Goal: Obtain resource: Download file/media

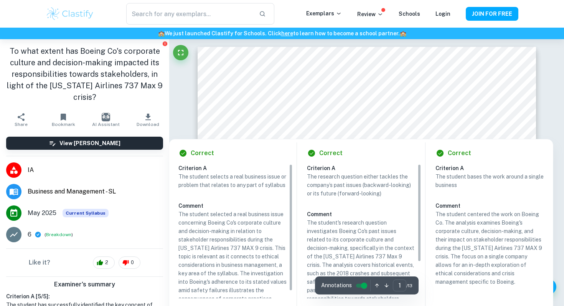
drag, startPoint x: 290, startPoint y: 121, endPoint x: 309, endPoint y: 127, distance: 20.2
click at [309, 127] on div at bounding box center [394, 124] width 206 height 10
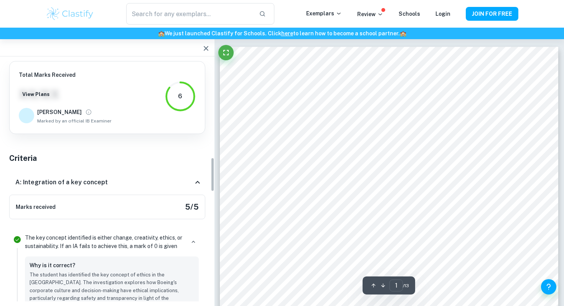
scroll to position [678, 0]
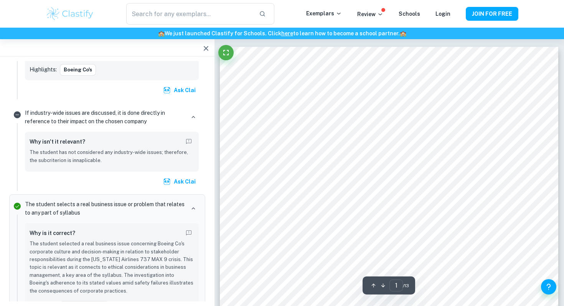
click at [204, 46] on icon "button" at bounding box center [206, 48] width 9 height 9
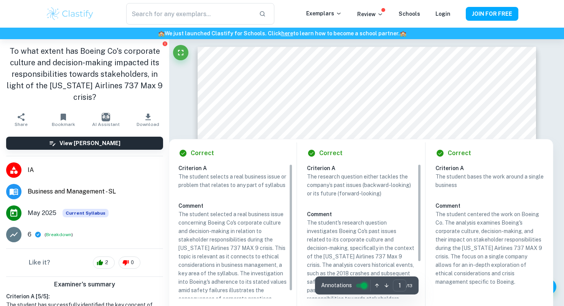
click at [365, 288] on input "controlled" at bounding box center [365, 285] width 28 height 9
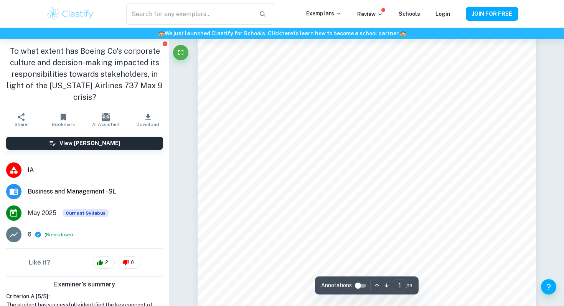
scroll to position [0, 0]
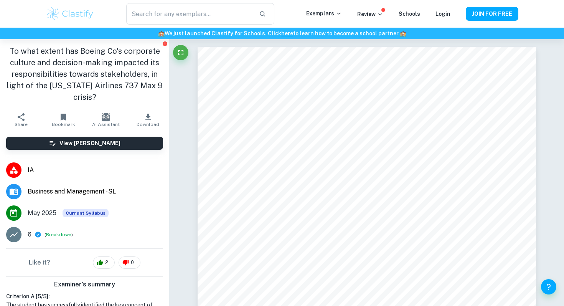
click at [150, 116] on icon "button" at bounding box center [148, 117] width 5 height 7
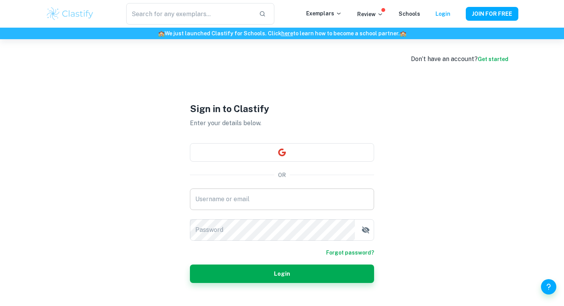
click at [266, 200] on input "Username or email" at bounding box center [282, 200] width 184 height 22
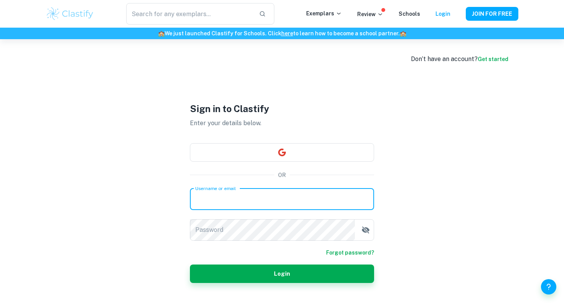
type input "[EMAIL_ADDRESS][DOMAIN_NAME]"
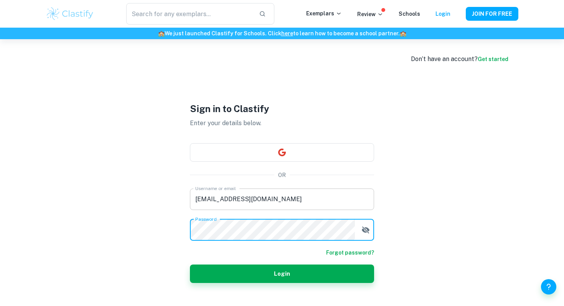
click at [190, 265] on button "Login" at bounding box center [282, 274] width 184 height 18
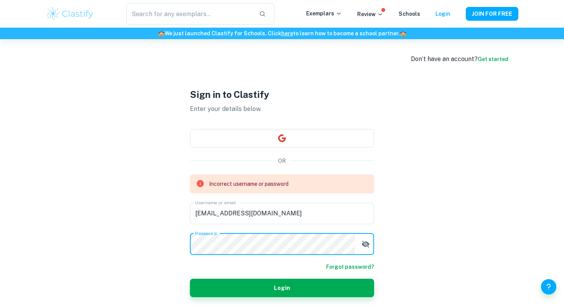
click at [492, 59] on link "Get started" at bounding box center [493, 59] width 31 height 6
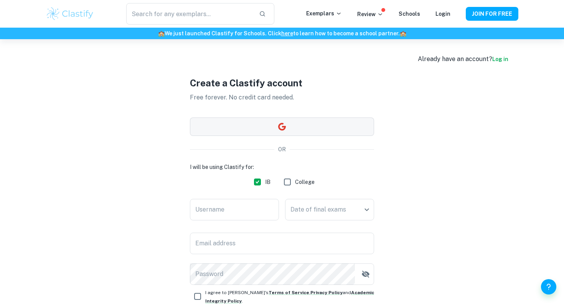
click at [260, 121] on button "button" at bounding box center [282, 127] width 184 height 18
